Goal: Check status: Check status

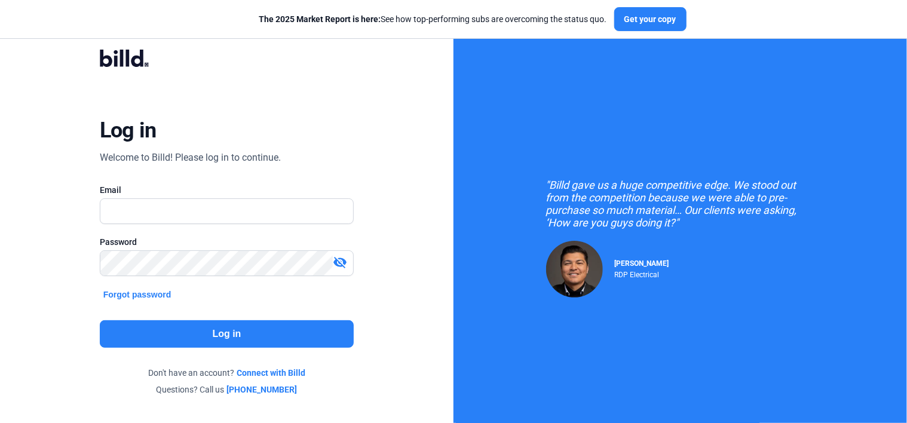
type input "[EMAIL_ADDRESS][DOMAIN_NAME]"
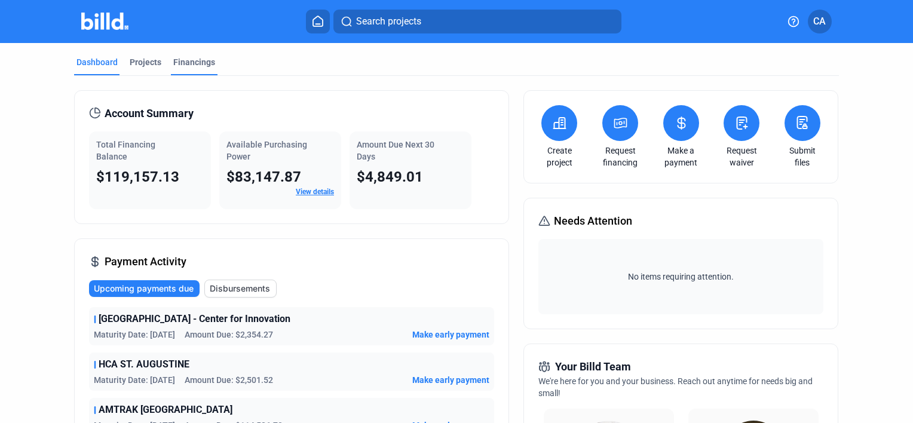
click at [193, 63] on div "Financings" at bounding box center [194, 62] width 42 height 12
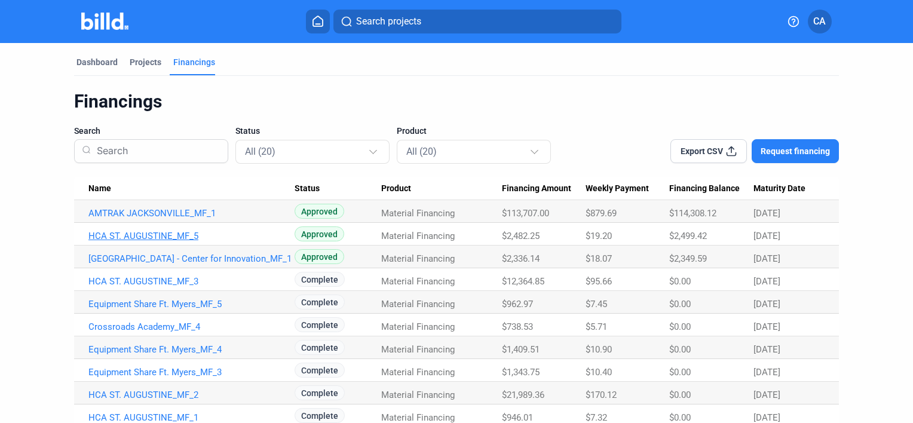
click at [156, 237] on link "HCA ST. AUGUSTINE_MF_5" at bounding box center [191, 236] width 206 height 11
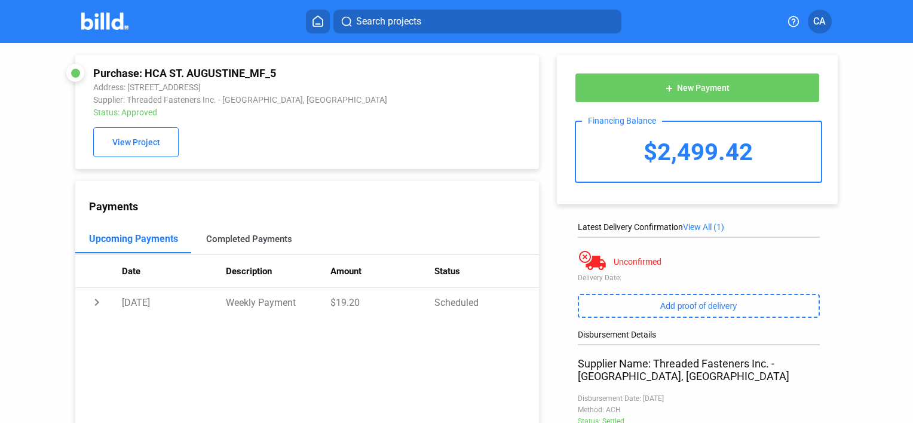
click at [237, 240] on div "Completed Payments" at bounding box center [249, 239] width 86 height 11
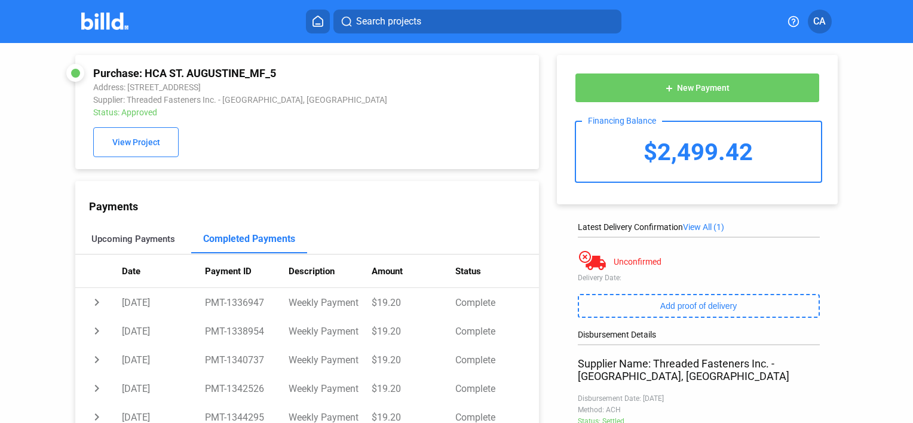
click at [151, 240] on div "Upcoming Payments" at bounding box center [133, 239] width 84 height 11
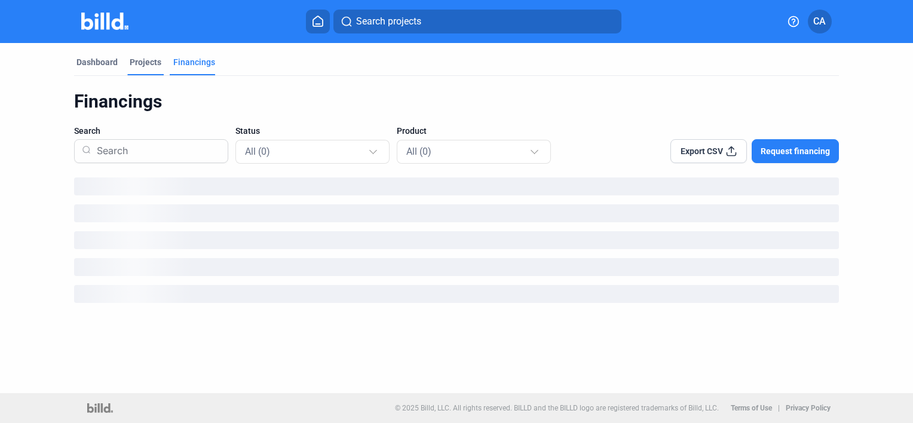
click at [137, 61] on div "Projects" at bounding box center [146, 62] width 32 height 12
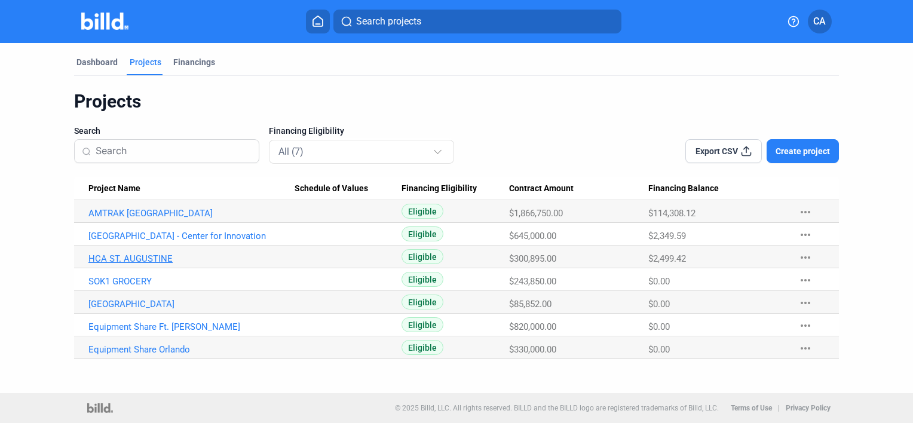
click at [133, 258] on link "HCA ST. AUGUSTINE" at bounding box center [191, 258] width 206 height 11
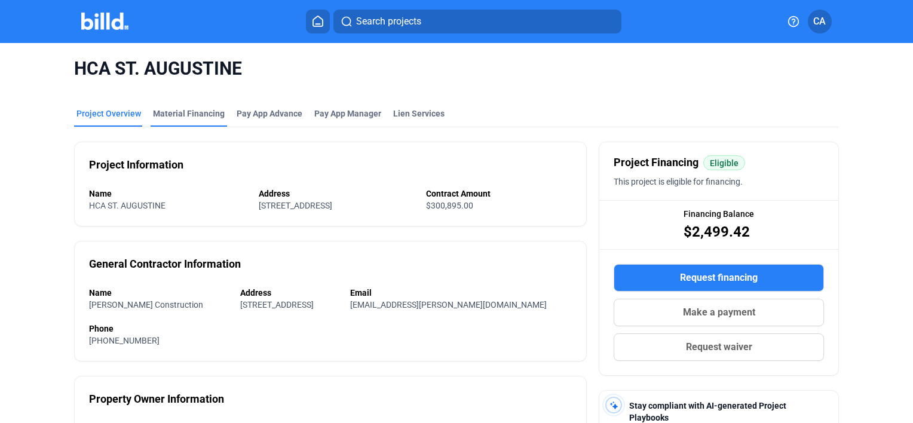
click at [189, 112] on div "Material Financing" at bounding box center [189, 114] width 72 height 12
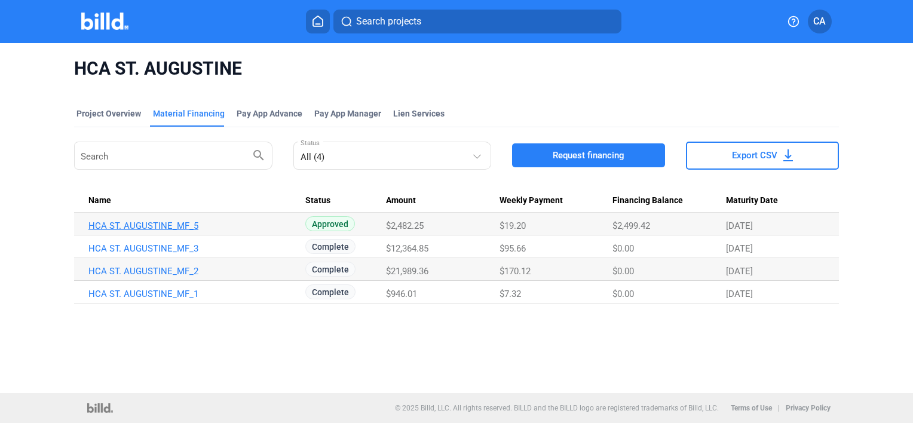
click at [129, 224] on link "HCA ST. AUGUSTINE_MF_5" at bounding box center [191, 226] width 206 height 11
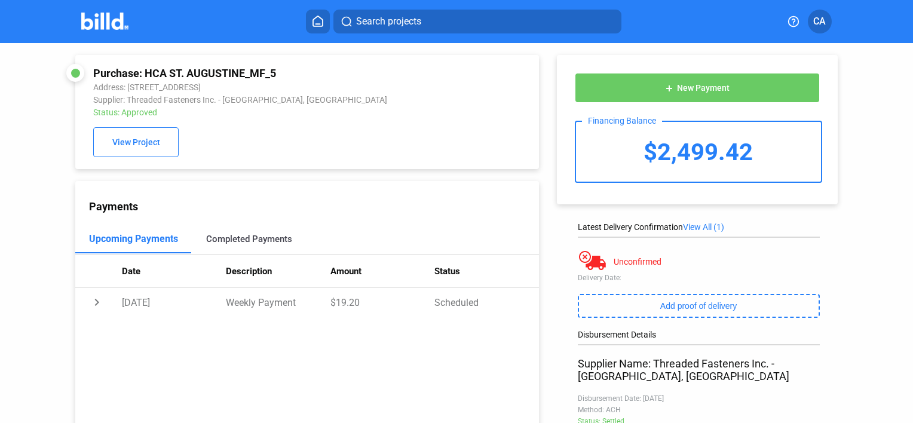
click at [226, 241] on div "Completed Payments" at bounding box center [249, 239] width 86 height 11
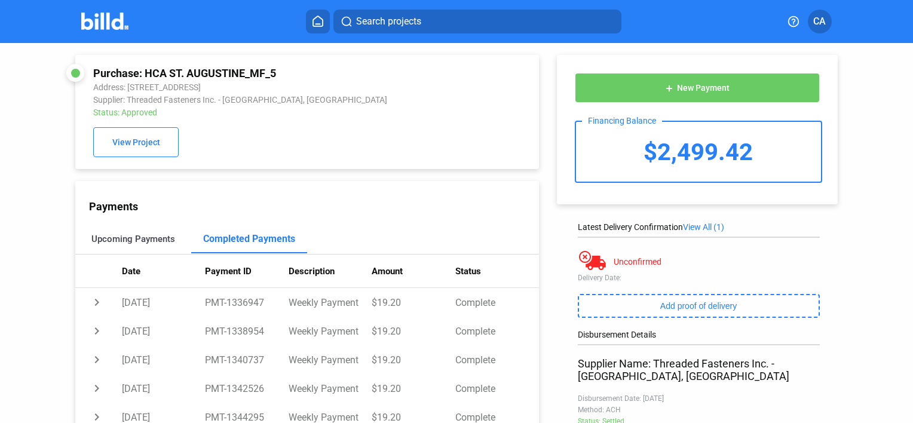
click at [151, 239] on div "Upcoming Payments" at bounding box center [133, 239] width 84 height 11
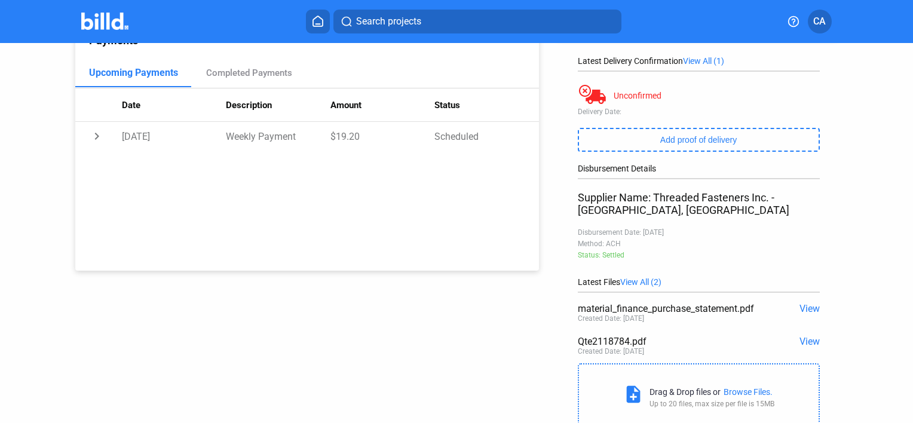
scroll to position [146, 0]
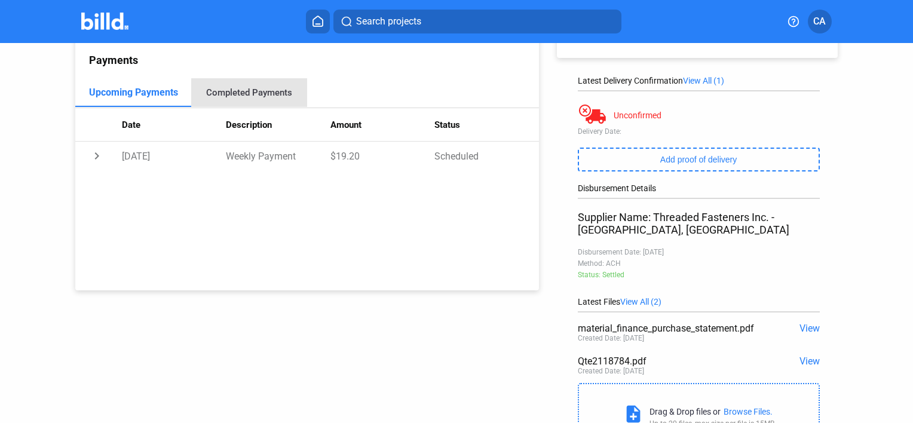
click at [258, 91] on div "Completed Payments" at bounding box center [249, 92] width 86 height 11
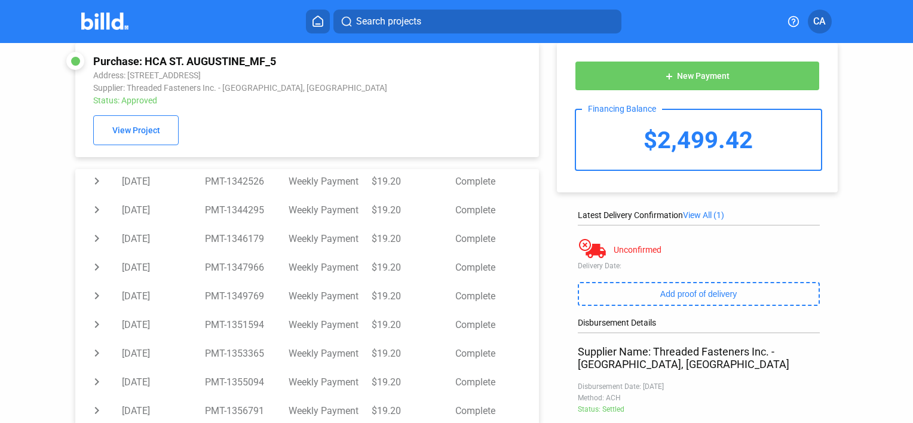
scroll to position [0, 0]
